Goal: Navigation & Orientation: Understand site structure

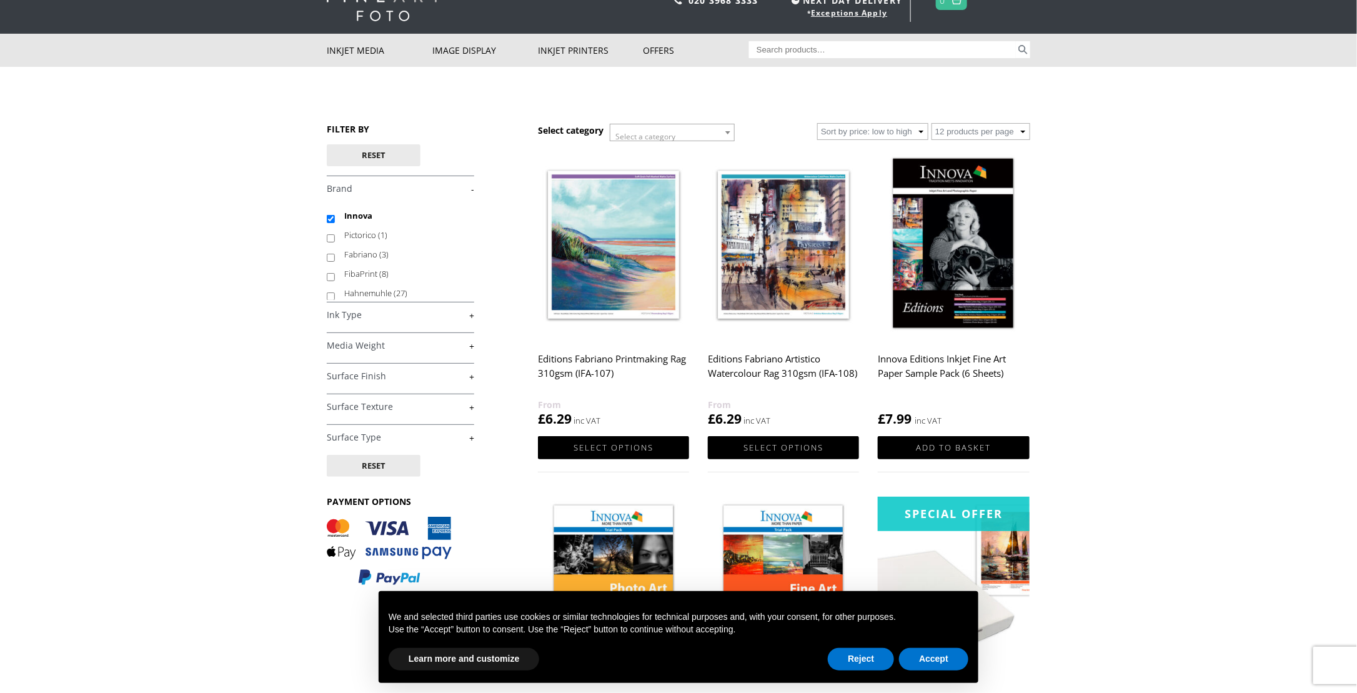
scroll to position [62, 0]
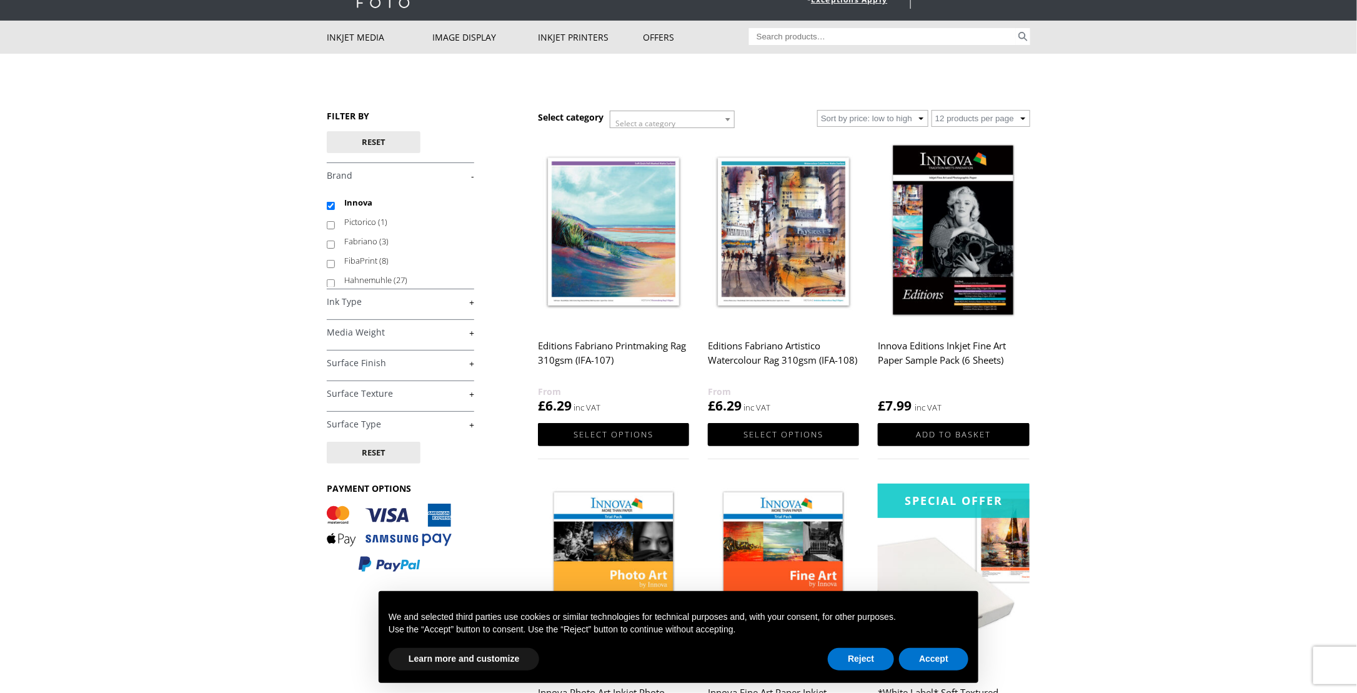
click at [364, 299] on link "+" at bounding box center [400, 302] width 147 height 12
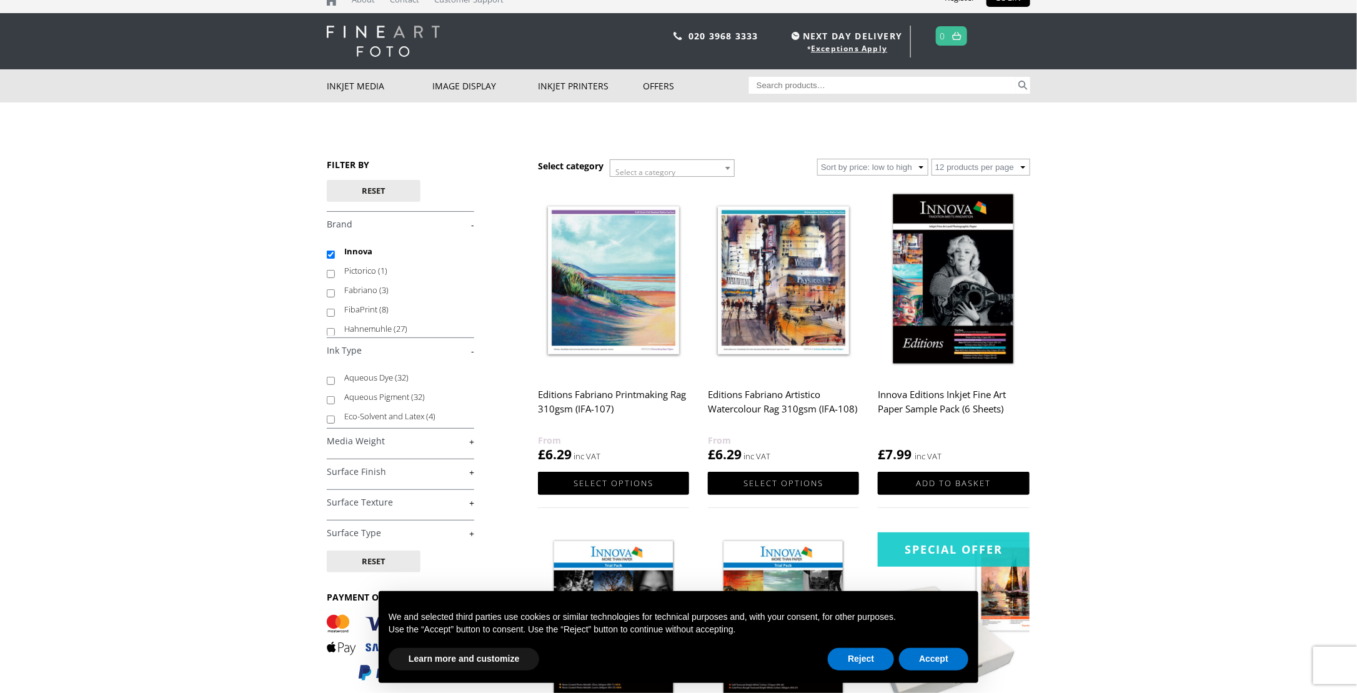
scroll to position [0, 0]
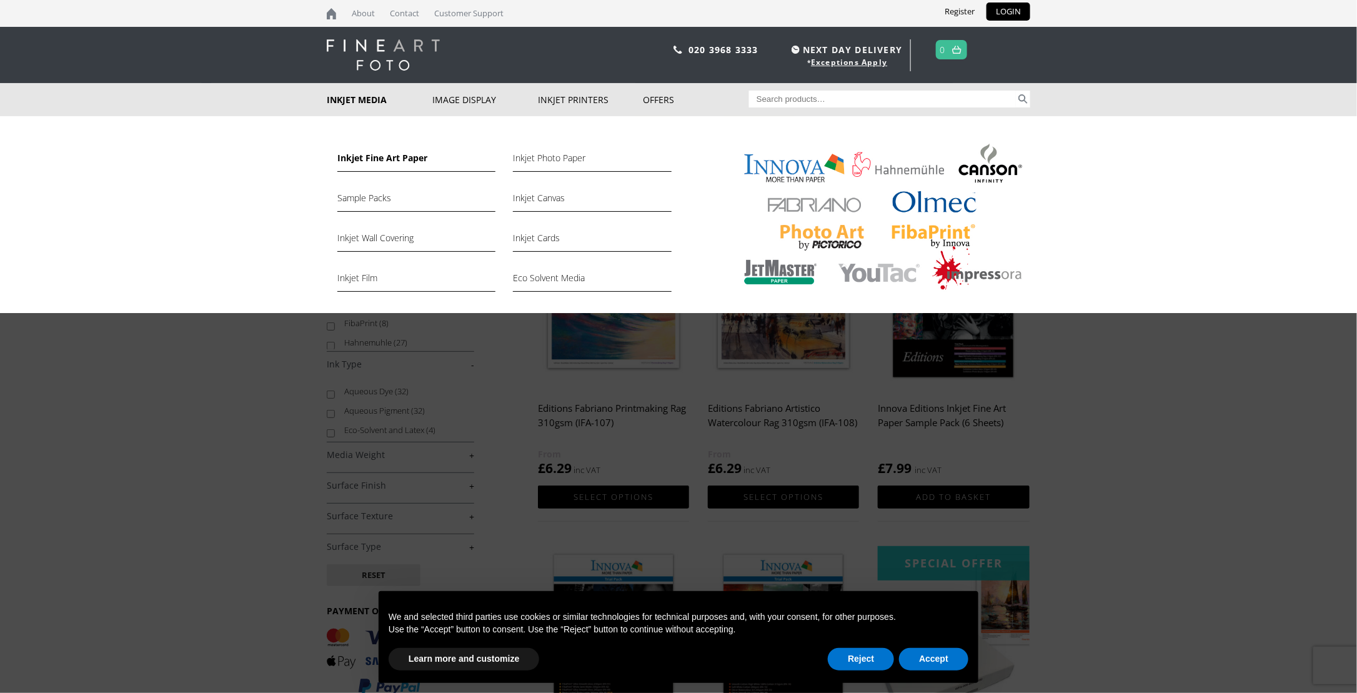
click at [382, 157] on link "Inkjet Fine Art Paper" at bounding box center [416, 161] width 158 height 21
click at [534, 155] on link "Inkjet Photo Paper" at bounding box center [592, 161] width 158 height 21
click at [537, 194] on link "Inkjet Canvas" at bounding box center [592, 201] width 158 height 21
click at [538, 239] on link "Inkjet Cards" at bounding box center [592, 241] width 158 height 21
click at [553, 274] on link "Eco Solvent Media" at bounding box center [592, 280] width 158 height 21
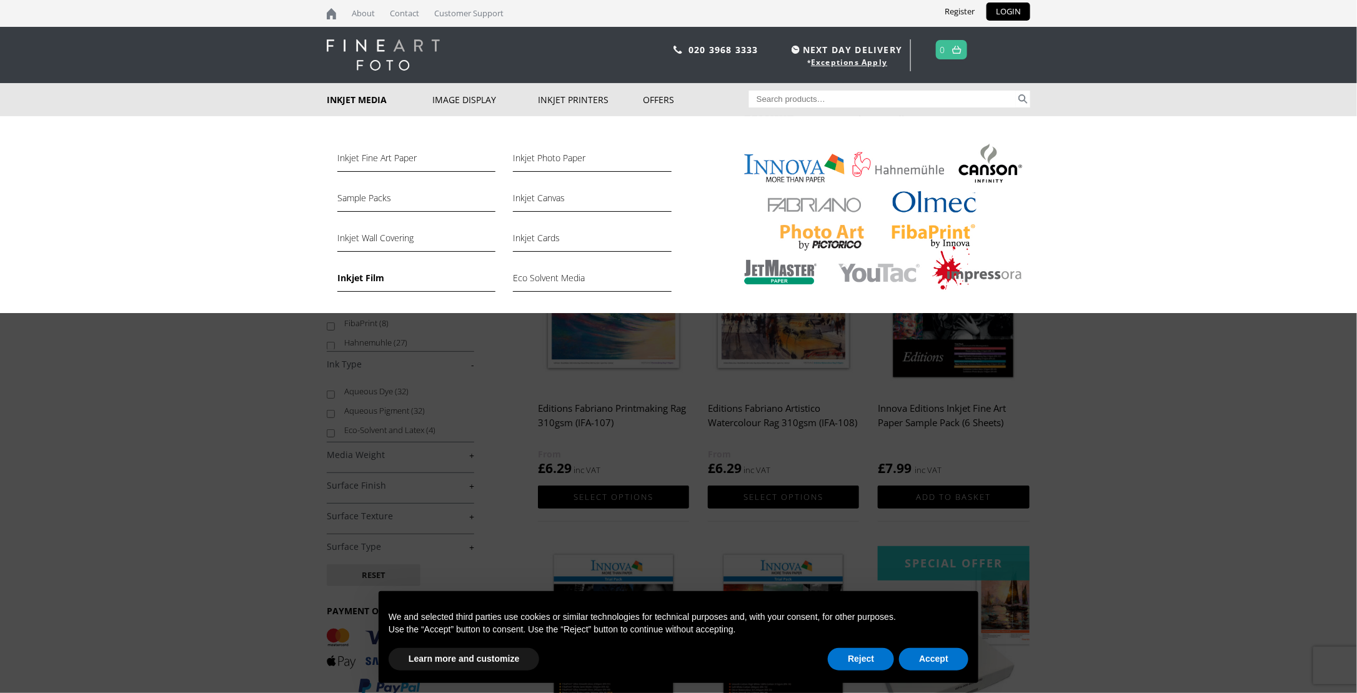
click at [365, 272] on link "Inkjet Film" at bounding box center [416, 280] width 158 height 21
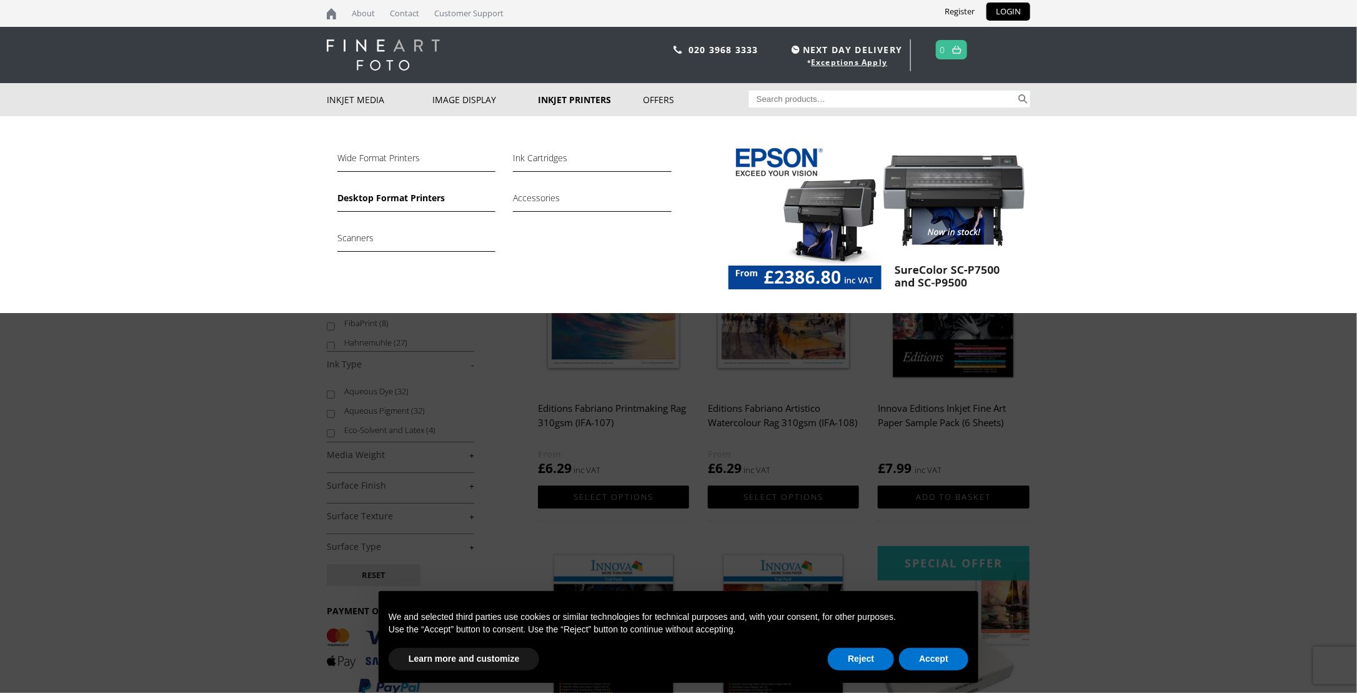
click at [391, 206] on link "Desktop Format Printers" at bounding box center [416, 201] width 158 height 21
click at [385, 158] on link "Wide Format Printers" at bounding box center [416, 161] width 158 height 21
click at [349, 234] on link "Scanners" at bounding box center [416, 241] width 158 height 21
click at [535, 196] on link "Accessories" at bounding box center [592, 201] width 158 height 21
click at [565, 160] on link "Ink Cartridges" at bounding box center [592, 161] width 158 height 21
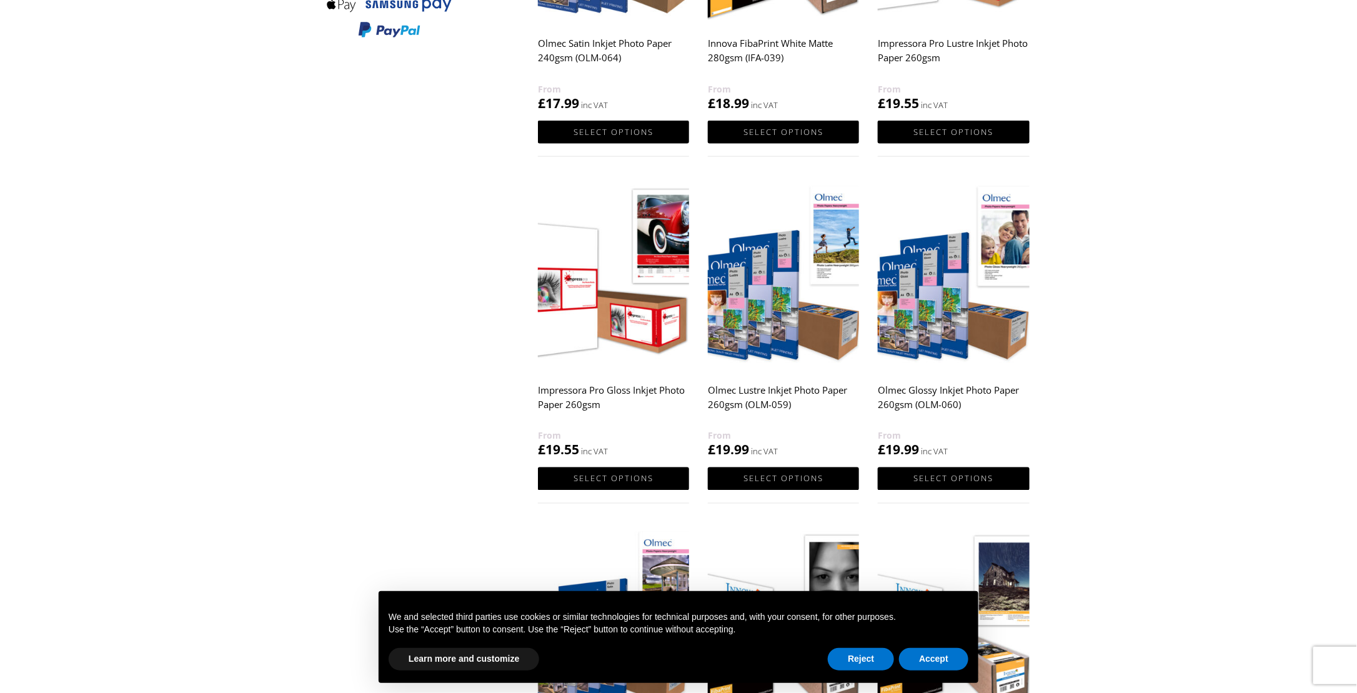
scroll to position [1062, 0]
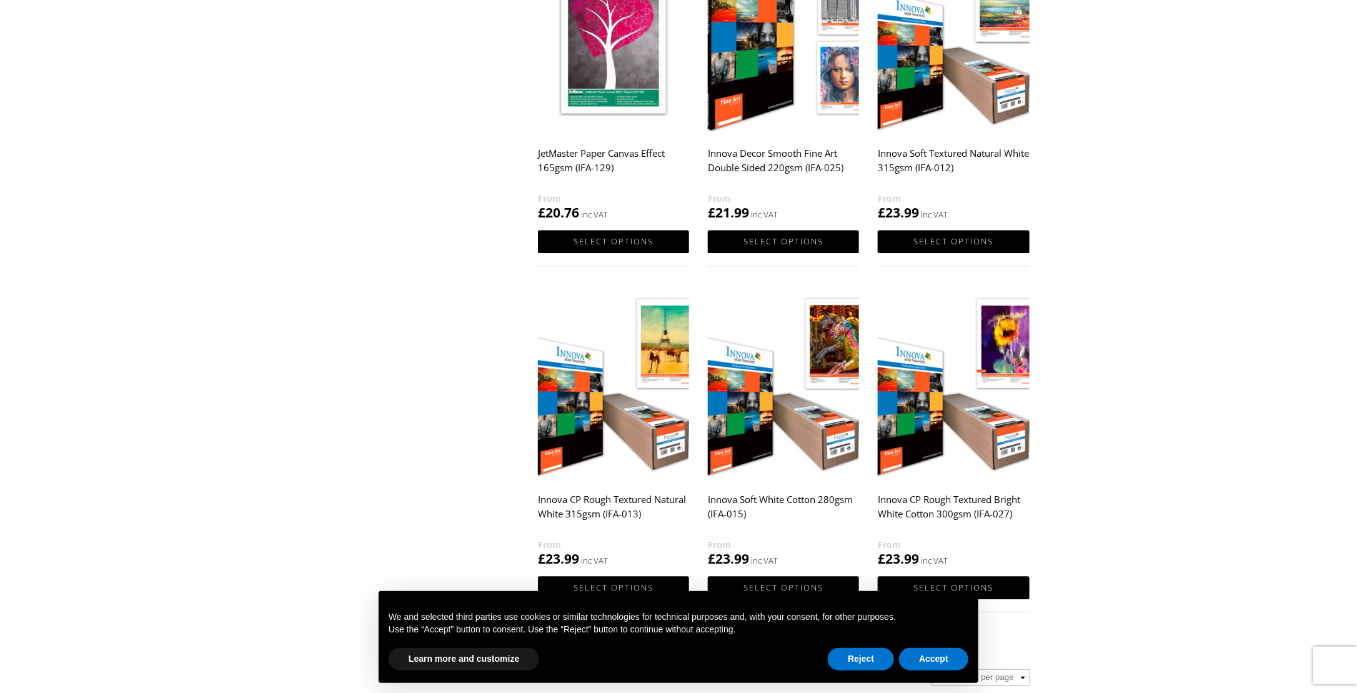
scroll to position [1187, 0]
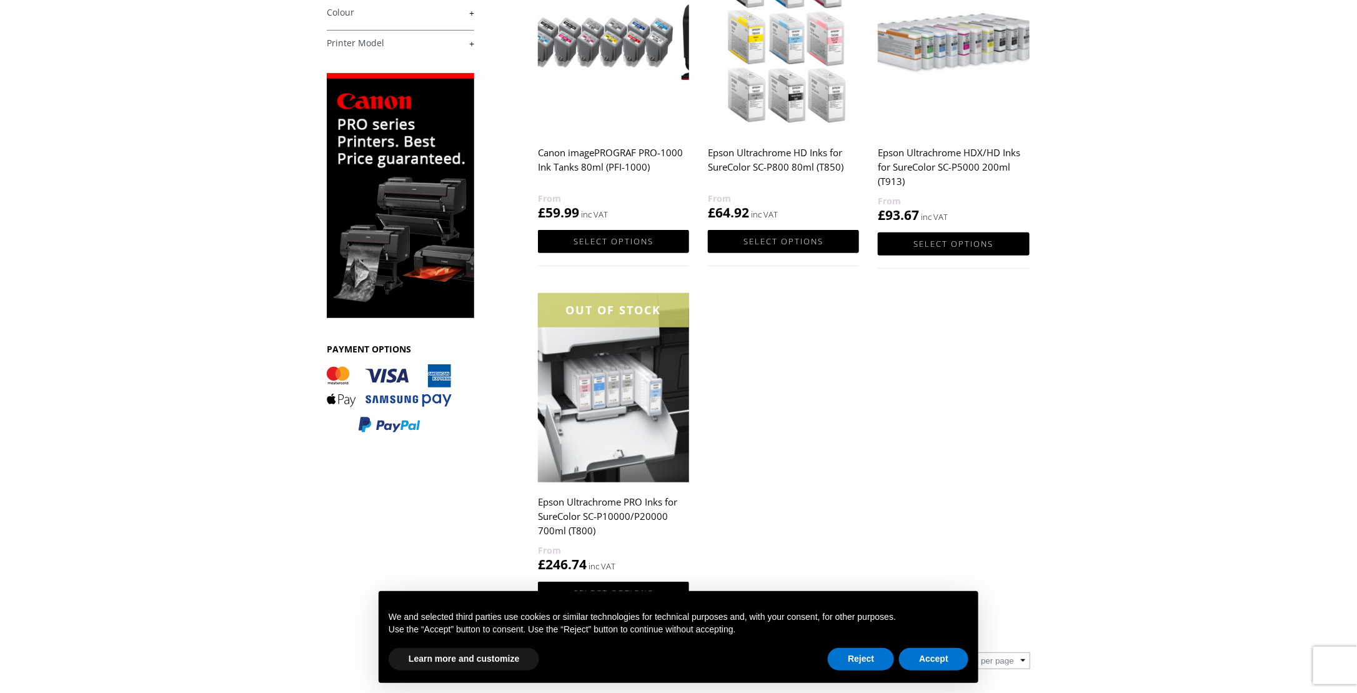
scroll to position [312, 0]
